Goal: Check status: Check status

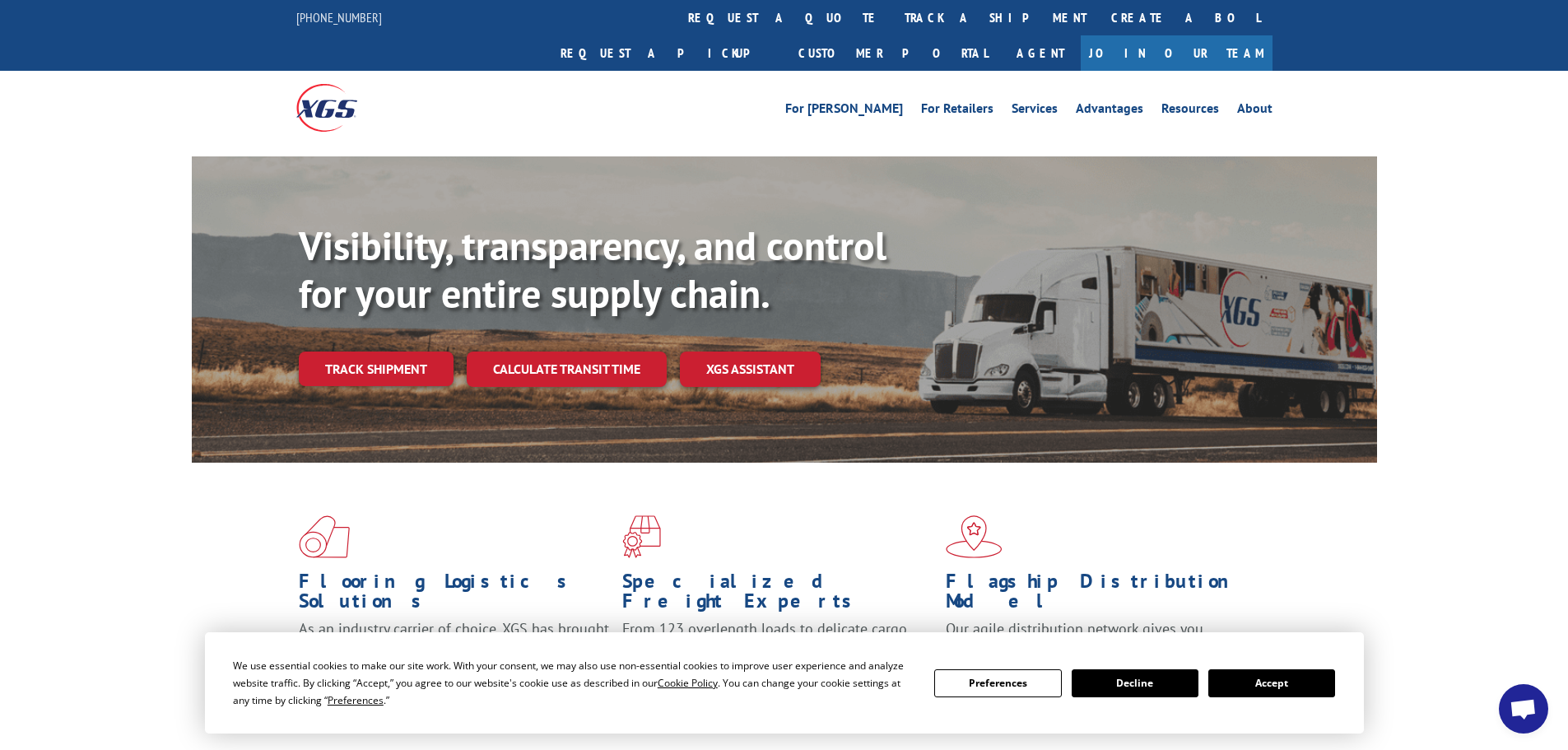
drag, startPoint x: 1282, startPoint y: 684, endPoint x: 1179, endPoint y: 647, distance: 109.4
click at [1281, 684] on button "Accept" at bounding box center [1271, 684] width 127 height 28
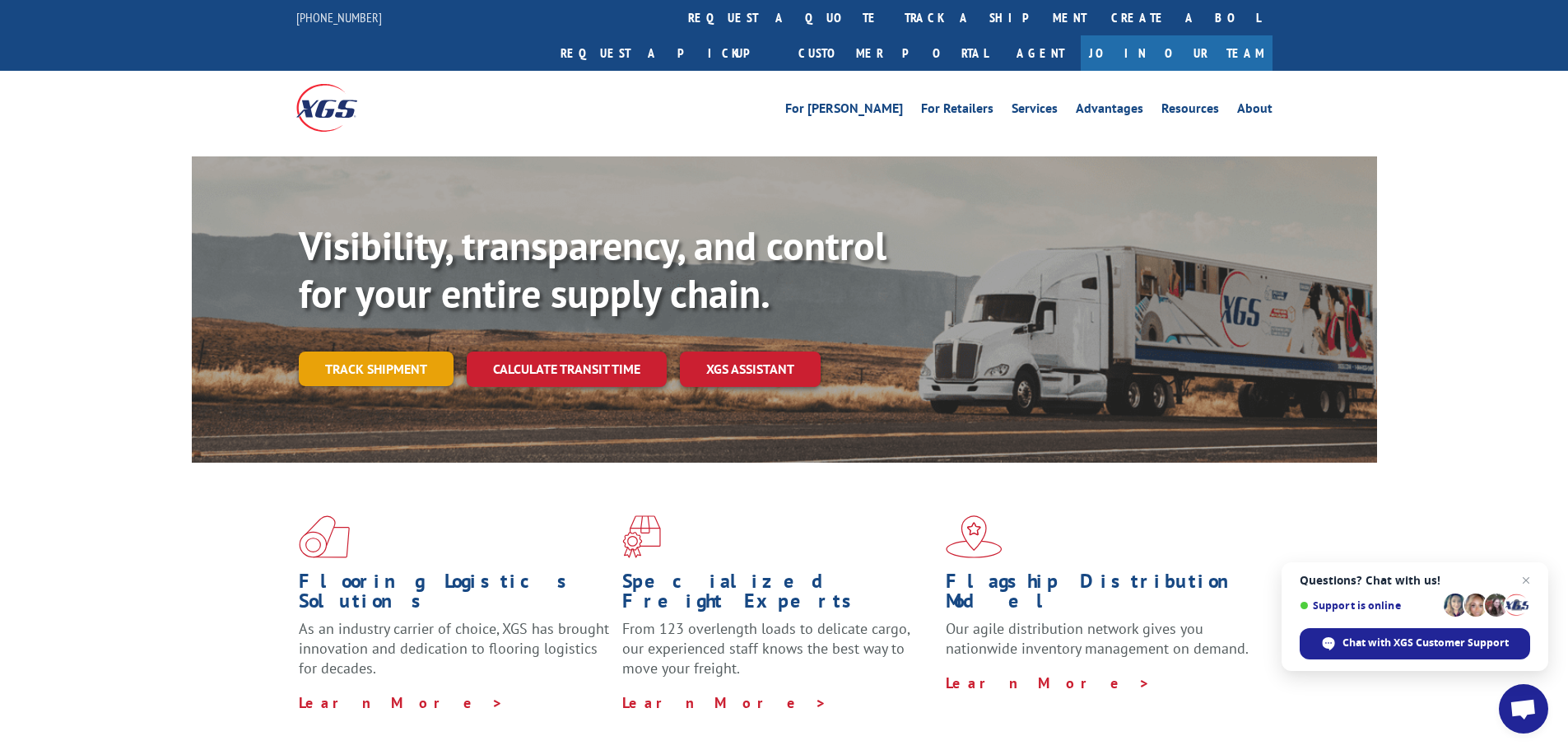
click at [381, 352] on link "Track shipment" at bounding box center [376, 369] width 155 height 34
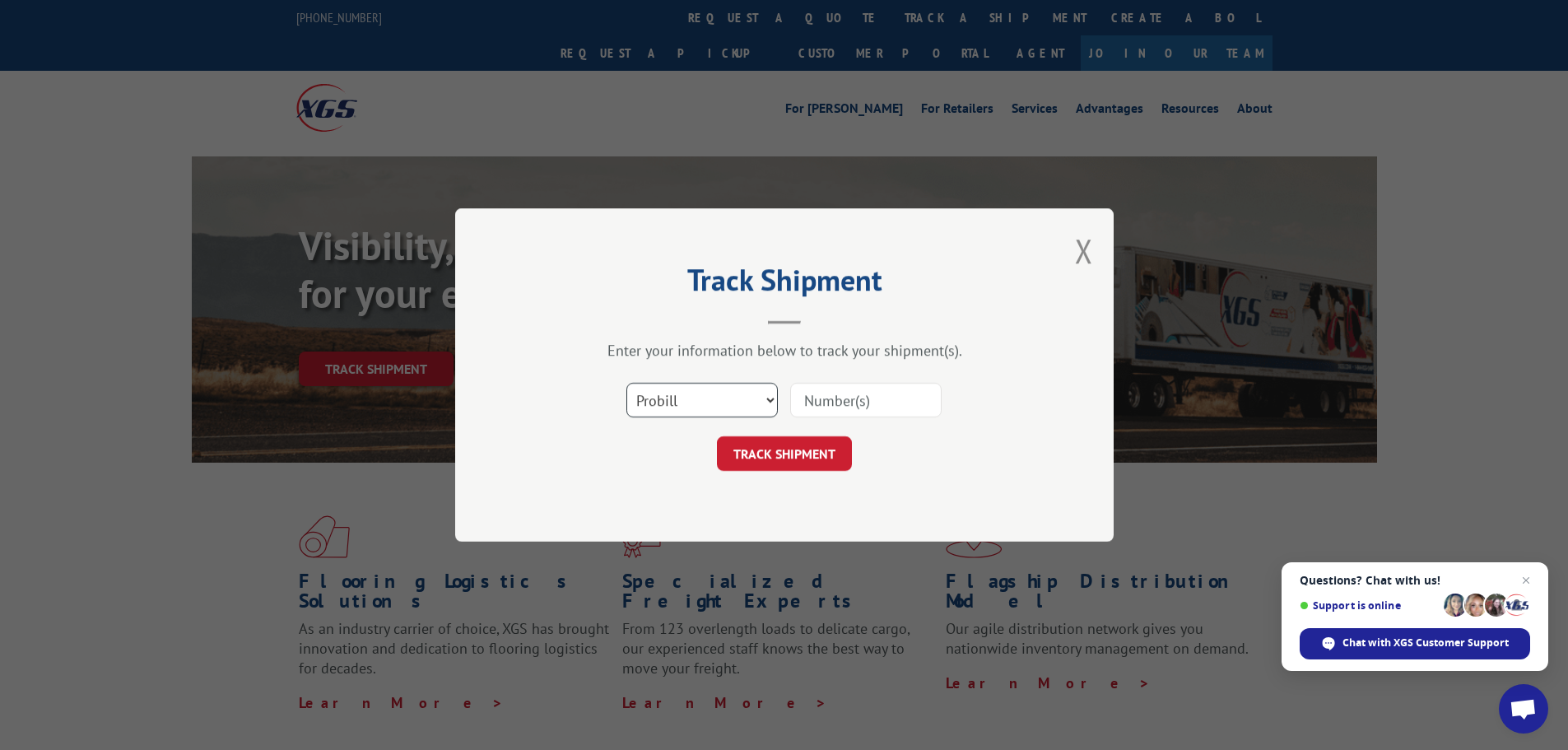
click at [719, 402] on select "Select category... Probill BOL PO" at bounding box center [702, 400] width 152 height 34
select select "po"
click at [626, 383] on select "Select category... Probill BOL PO" at bounding box center [702, 400] width 152 height 34
click at [852, 395] on input at bounding box center [866, 400] width 152 height 34
type input "72520167"
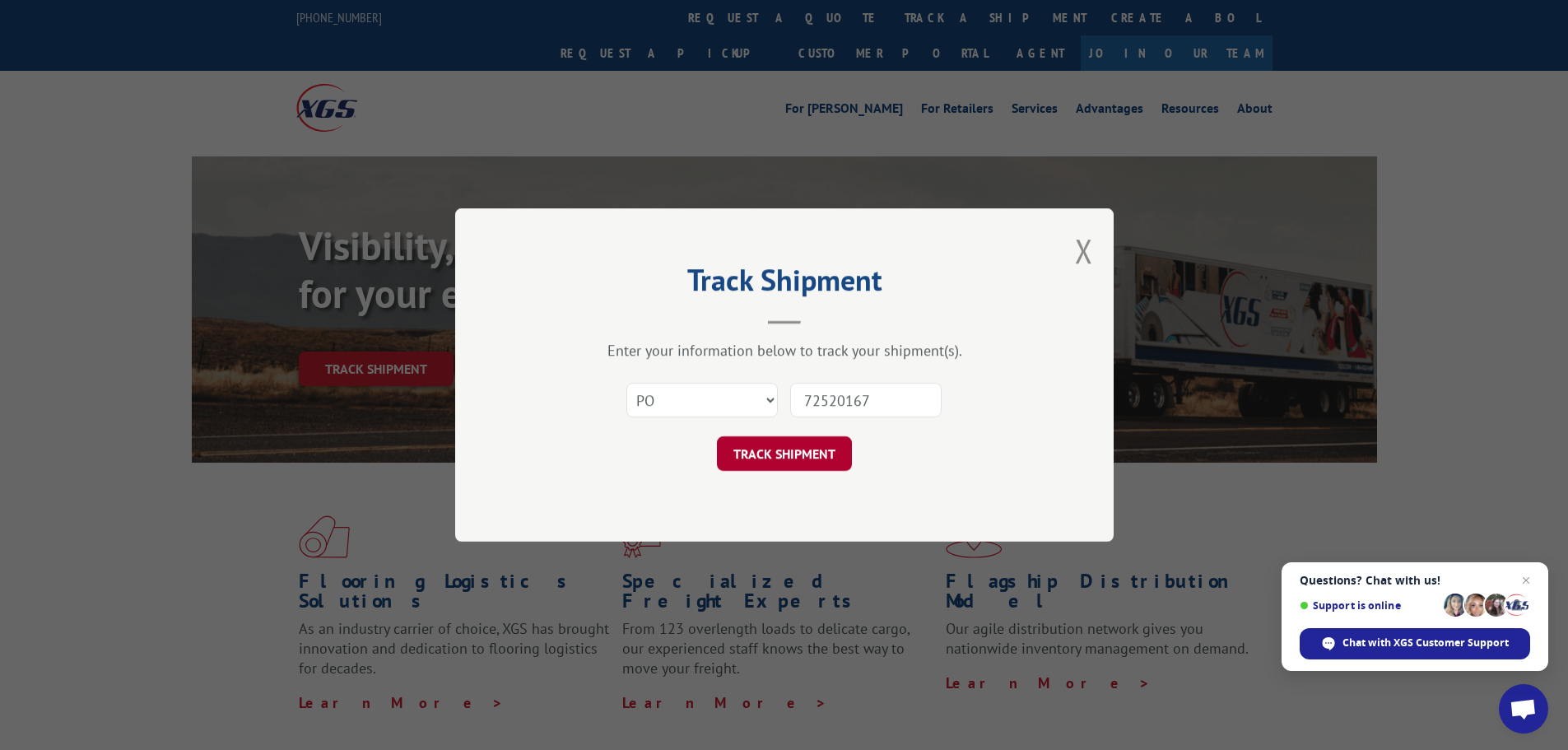
click at [829, 452] on button "TRACK SHIPMENT" at bounding box center [784, 453] width 135 height 34
